Goal: Obtain resource: Obtain resource

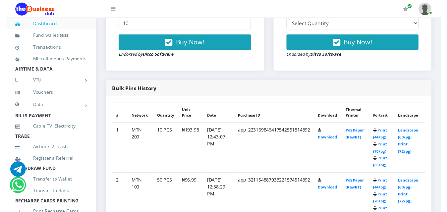
scroll to position [299, 0]
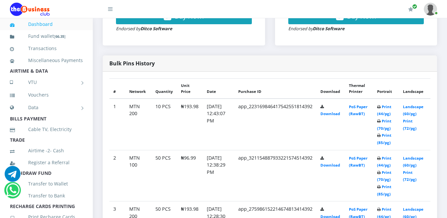
click at [380, 133] on icon at bounding box center [379, 135] width 4 height 4
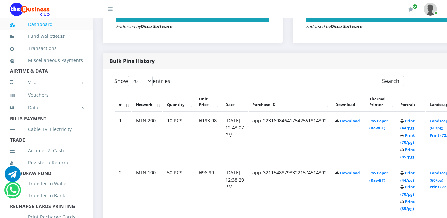
click at [383, 113] on td "PoS Paper (RawBT)" at bounding box center [380, 138] width 30 height 51
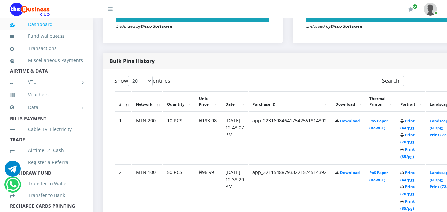
click at [404, 148] on icon at bounding box center [402, 150] width 4 height 4
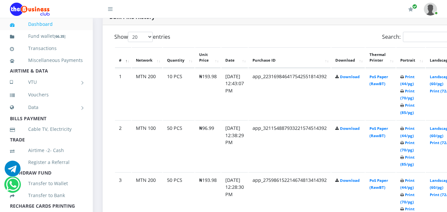
click at [404, 107] on icon at bounding box center [402, 106] width 4 height 4
click at [404, 108] on icon at bounding box center [402, 106] width 4 height 4
click at [412, 95] on td "Print (44/pg) Print (70/pg) Print (85/pg)" at bounding box center [410, 94] width 29 height 51
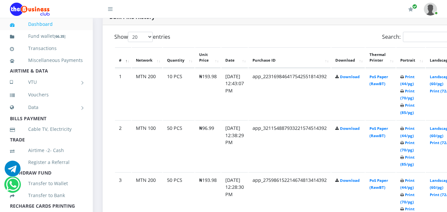
click at [404, 91] on icon at bounding box center [402, 91] width 4 height 4
click at [404, 92] on icon at bounding box center [402, 91] width 4 height 4
click at [404, 93] on icon at bounding box center [402, 91] width 4 height 4
drag, startPoint x: 412, startPoint y: 93, endPoint x: 412, endPoint y: 76, distance: 17.6
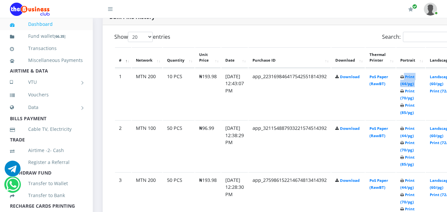
click at [412, 76] on b "Print (44/pg) Print (70/pg) Print (85/pg)" at bounding box center [407, 94] width 14 height 41
click at [404, 77] on icon at bounding box center [402, 77] width 4 height 4
click at [404, 78] on icon at bounding box center [402, 77] width 4 height 4
click at [404, 79] on icon at bounding box center [402, 77] width 4 height 4
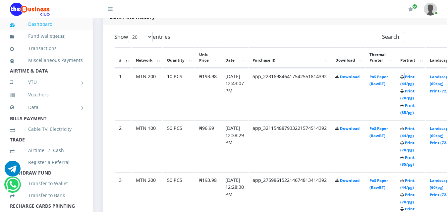
scroll to position [0, 0]
click at [413, 110] on td "Print (44/pg) Print (70/pg) Print (85/pg)" at bounding box center [410, 94] width 29 height 51
click at [413, 111] on link "Print (85/pg)" at bounding box center [407, 109] width 14 height 12
click at [404, 107] on icon at bounding box center [402, 106] width 4 height 4
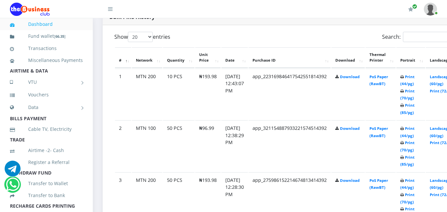
click at [404, 108] on icon at bounding box center [402, 106] width 4 height 4
click at [413, 110] on td "Print (44/pg) Print (70/pg) Print (85/pg)" at bounding box center [410, 94] width 29 height 51
click at [404, 107] on icon at bounding box center [402, 106] width 4 height 4
click at [404, 108] on icon at bounding box center [402, 106] width 4 height 4
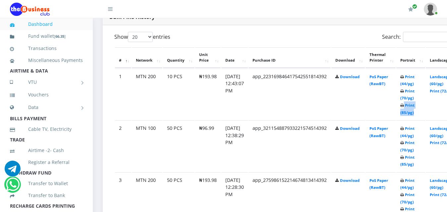
click at [404, 108] on icon at bounding box center [402, 106] width 4 height 4
click at [413, 103] on td "Print (44/pg) Print (70/pg) Print (85/pg)" at bounding box center [410, 94] width 29 height 51
click at [413, 104] on small "Print (44/pg) Print (70/pg) Print (85/pg)" at bounding box center [407, 94] width 14 height 41
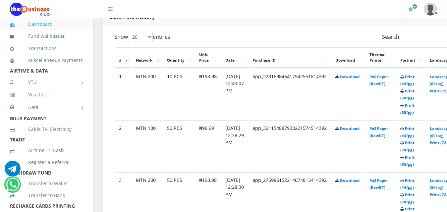
click at [412, 109] on td "Print (44/pg) Print (70/pg) Print (85/pg)" at bounding box center [410, 94] width 29 height 51
click at [404, 93] on icon at bounding box center [402, 91] width 4 height 4
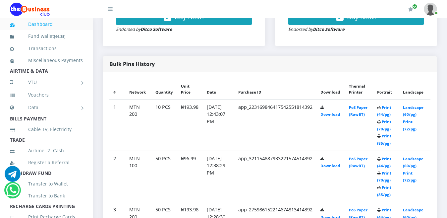
scroll to position [364, 0]
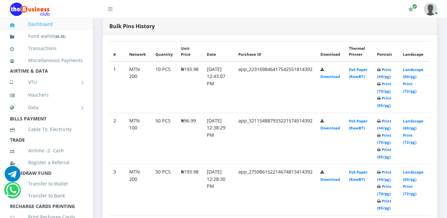
click at [380, 148] on icon at bounding box center [379, 150] width 4 height 4
click at [380, 133] on icon at bounding box center [379, 135] width 4 height 4
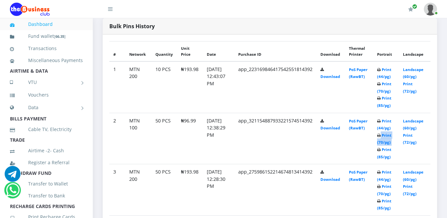
click at [380, 133] on icon at bounding box center [379, 135] width 4 height 4
click at [380, 119] on icon at bounding box center [379, 121] width 4 height 4
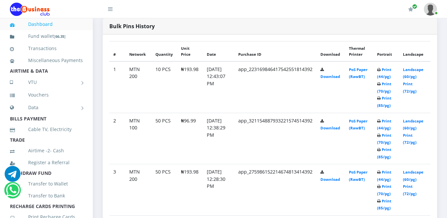
click at [380, 119] on icon at bounding box center [379, 121] width 4 height 4
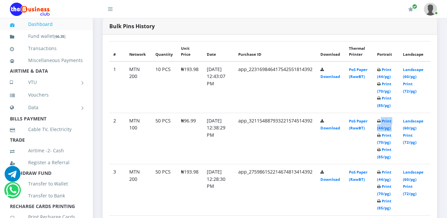
click at [380, 119] on icon at bounding box center [379, 121] width 4 height 4
drag, startPoint x: 381, startPoint y: 114, endPoint x: 381, endPoint y: 142, distance: 28.1
click at [380, 148] on icon at bounding box center [379, 150] width 4 height 4
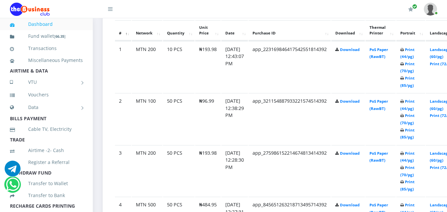
scroll to position [0, 0]
click at [410, 133] on td "Print (44/pg) Print (70/pg) Print (85/pg)" at bounding box center [410, 118] width 29 height 51
click at [416, 135] on td "Print (44/pg) Print (70/pg) Print (85/pg)" at bounding box center [410, 118] width 29 height 51
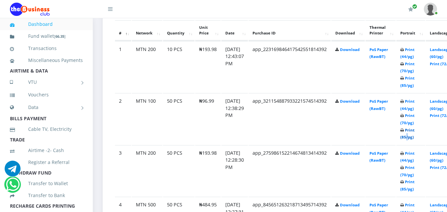
click at [414, 133] on link "Print (85/pg)" at bounding box center [407, 133] width 14 height 12
click at [415, 134] on td "Print (44/pg) Print (70/pg) Print (85/pg)" at bounding box center [410, 118] width 29 height 51
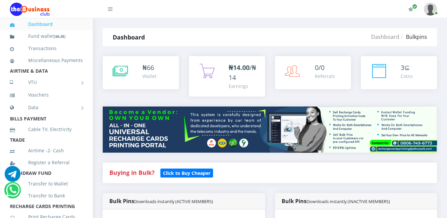
scroll to position [463, 0]
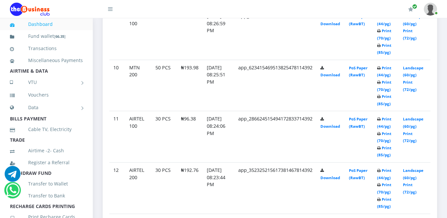
drag, startPoint x: 254, startPoint y: 60, endPoint x: 254, endPoint y: 55, distance: 4.3
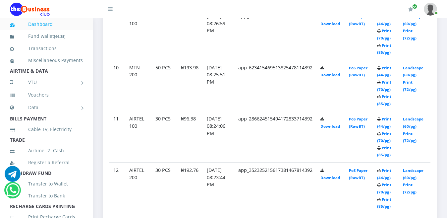
drag, startPoint x: 254, startPoint y: 55, endPoint x: 255, endPoint y: 50, distance: 5.3
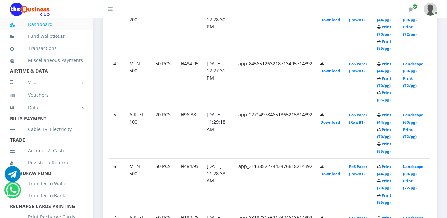
scroll to position [467, 0]
